Goal: Information Seeking & Learning: Learn about a topic

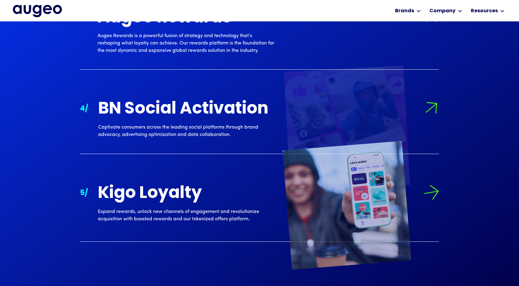
scroll to position [822, 0]
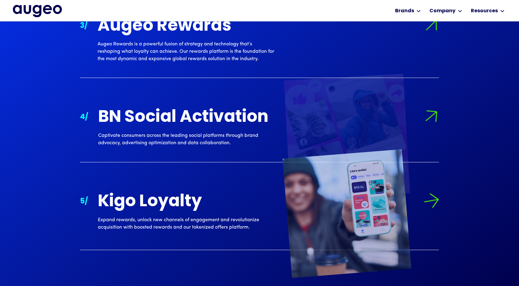
click at [217, 184] on link "5 / Kigo Loyalty Expand rewards, unlock new channels of engagement and revoluti…" at bounding box center [259, 214] width 359 height 72
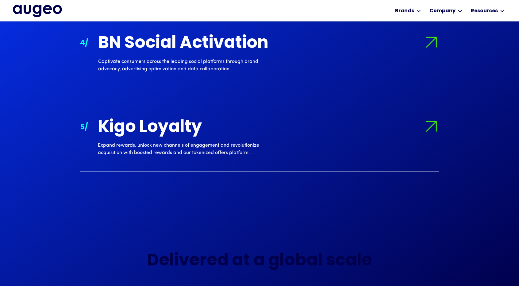
scroll to position [897, 0]
